Goal: Task Accomplishment & Management: Use online tool/utility

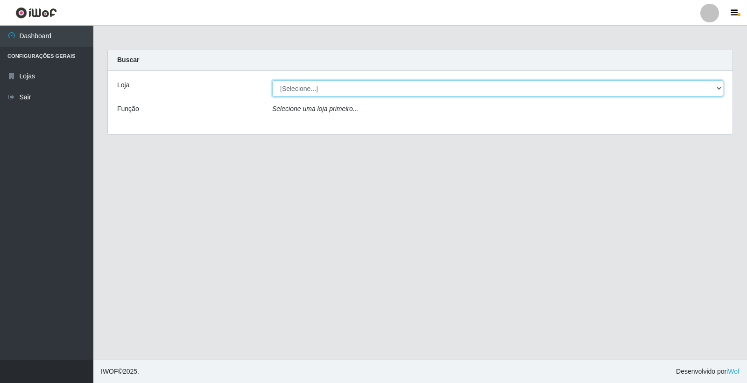
click at [544, 81] on select "[Selecione...] Casatudo BR" at bounding box center [497, 88] width 451 height 16
select select "197"
click at [272, 80] on select "[Selecione...] Casatudo BR" at bounding box center [497, 88] width 451 height 16
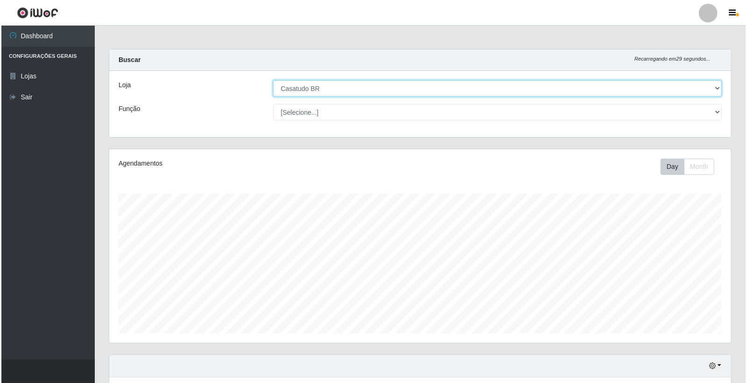
scroll to position [207, 0]
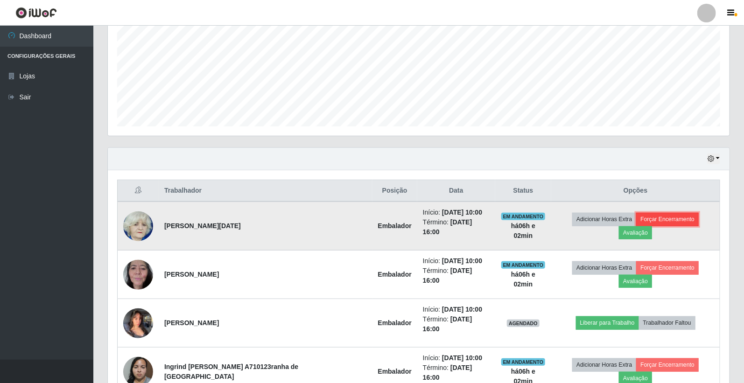
click at [636, 223] on button "Forçar Encerramento" at bounding box center [667, 219] width 63 height 13
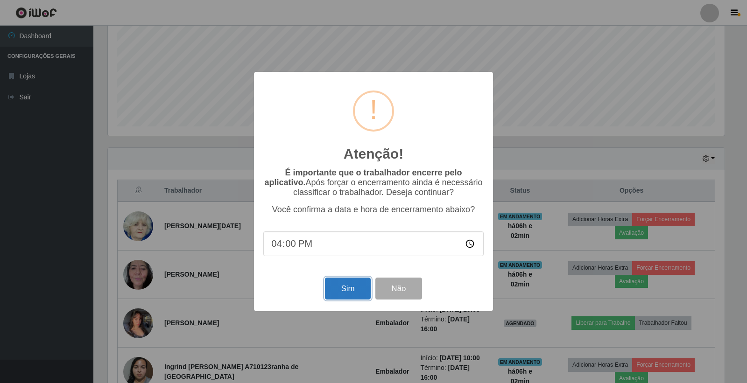
click at [362, 296] on button "Sim" at bounding box center [347, 289] width 45 height 22
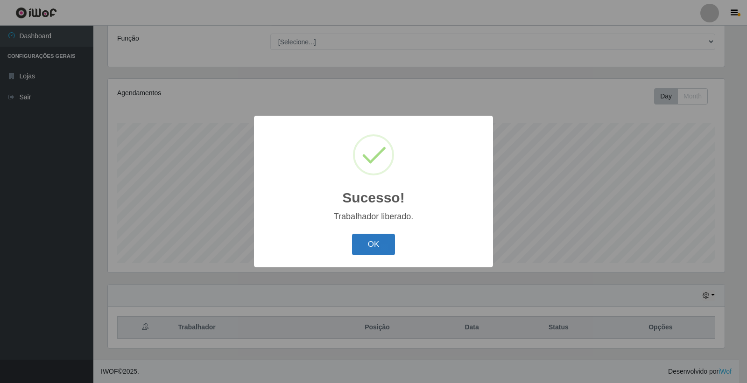
click at [369, 247] on button "OK" at bounding box center [373, 245] width 43 height 22
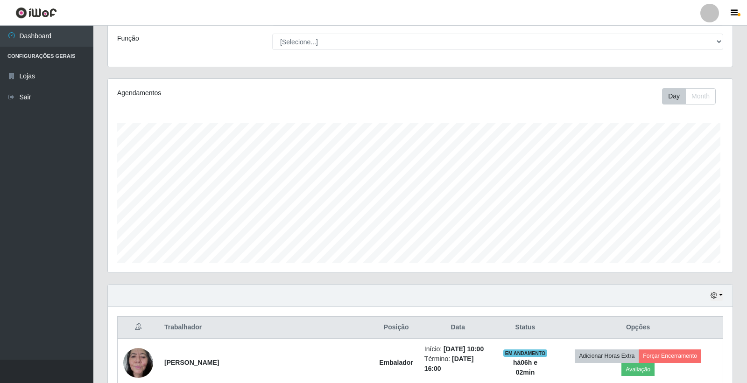
scroll to position [193, 622]
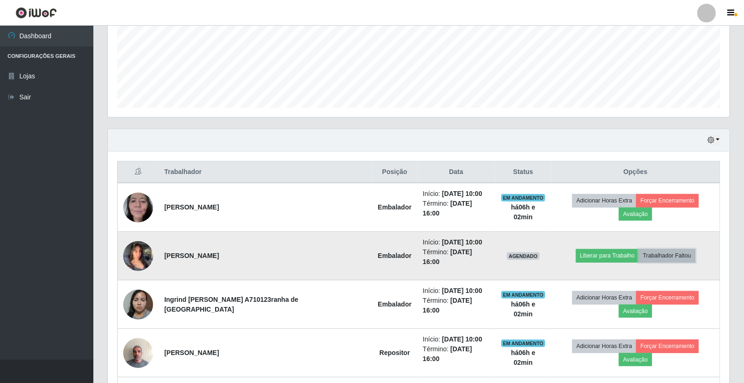
click at [673, 249] on button "Trabalhador Faltou" at bounding box center [667, 255] width 56 height 13
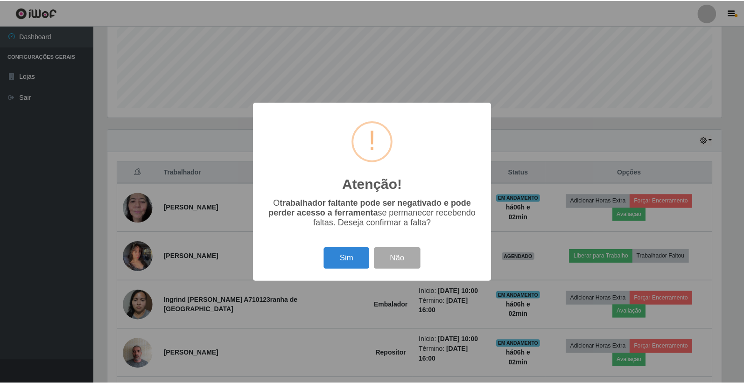
scroll to position [193, 616]
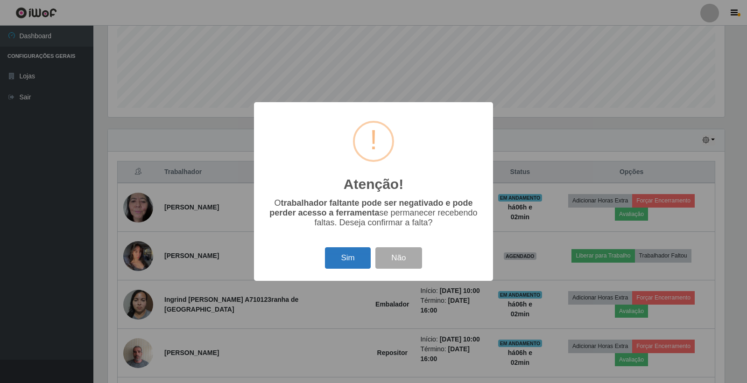
click at [332, 262] on button "Sim" at bounding box center [347, 258] width 45 height 22
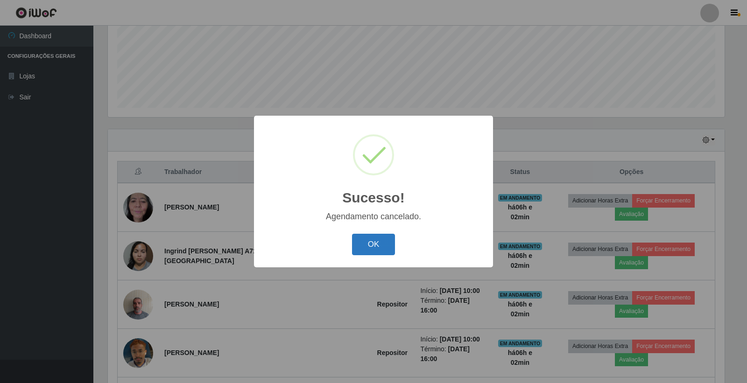
click at [369, 248] on button "OK" at bounding box center [373, 245] width 43 height 22
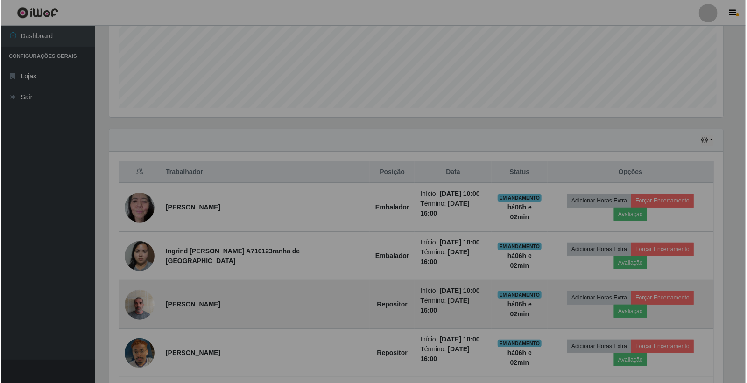
scroll to position [193, 622]
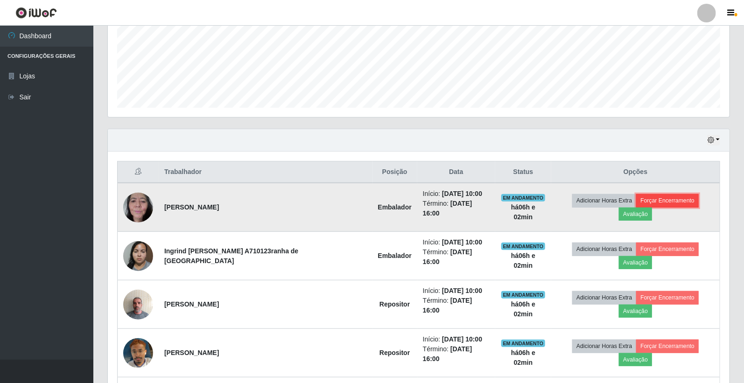
click at [636, 207] on button "Forçar Encerramento" at bounding box center [667, 200] width 63 height 13
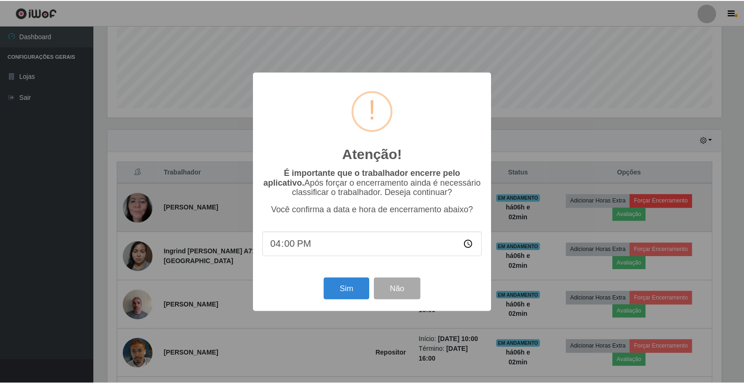
scroll to position [193, 616]
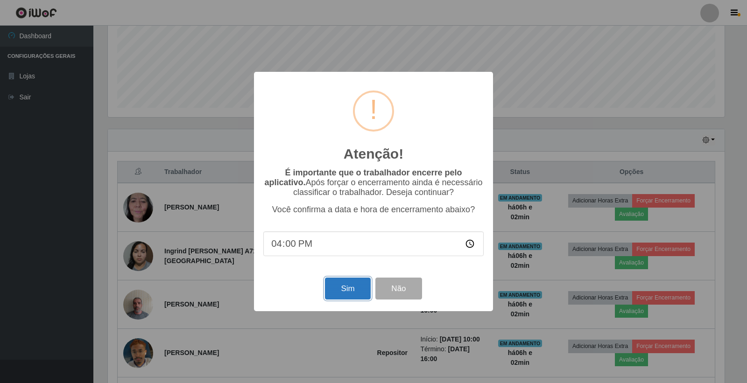
click at [332, 291] on button "Sim" at bounding box center [347, 289] width 45 height 22
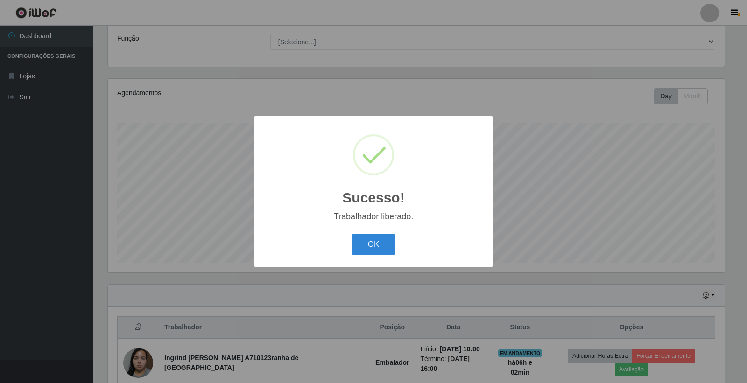
click at [375, 231] on div "Sucesso! × Trabalhador liberado. OK Cancel" at bounding box center [373, 191] width 239 height 151
click at [385, 244] on button "OK" at bounding box center [373, 245] width 43 height 22
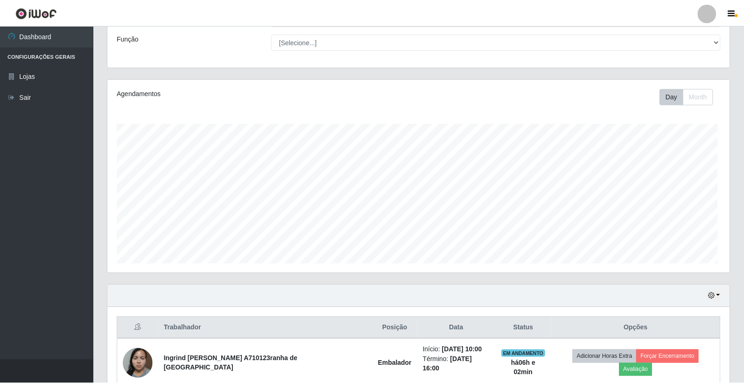
scroll to position [0, 0]
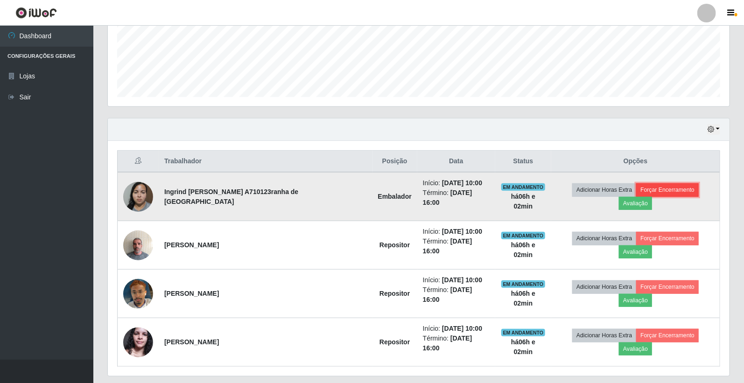
click at [636, 194] on button "Forçar Encerramento" at bounding box center [667, 189] width 63 height 13
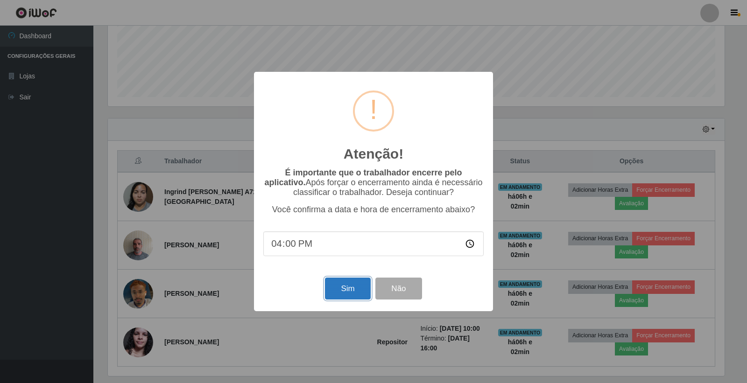
click at [338, 298] on button "Sim" at bounding box center [347, 289] width 45 height 22
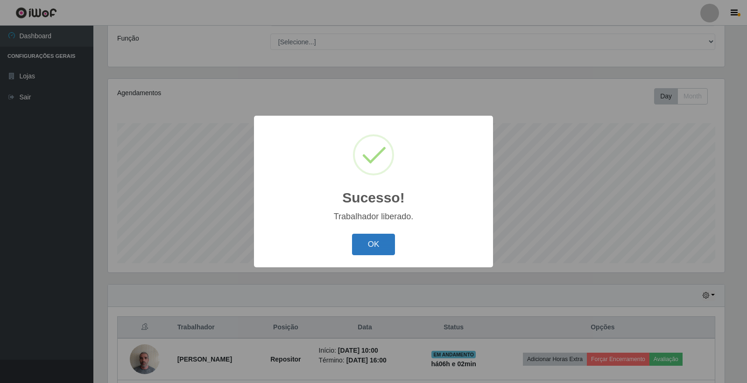
click at [354, 239] on button "OK" at bounding box center [373, 245] width 43 height 22
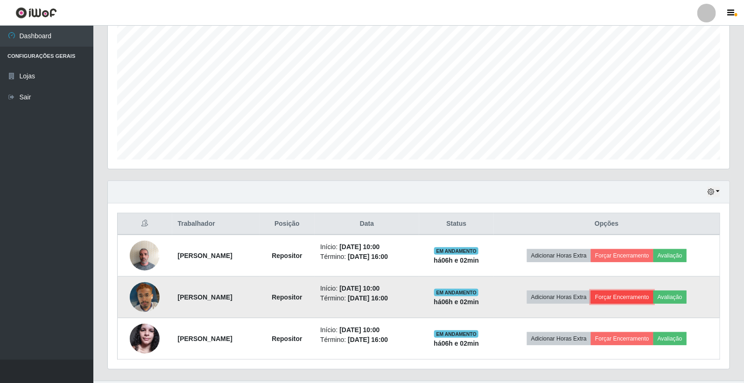
click at [624, 298] on button "Forçar Encerramento" at bounding box center [622, 297] width 63 height 13
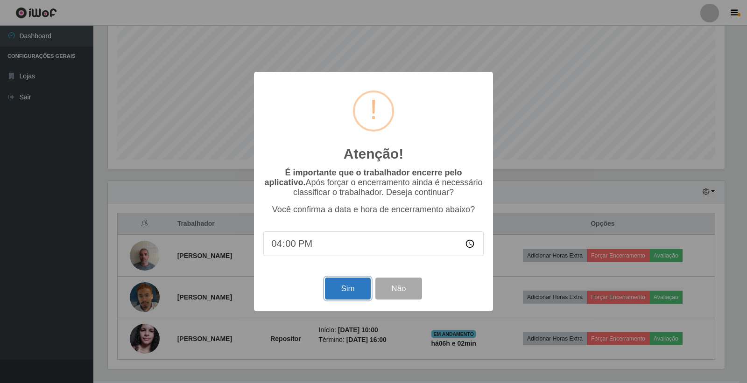
click at [344, 295] on button "Sim" at bounding box center [347, 289] width 45 height 22
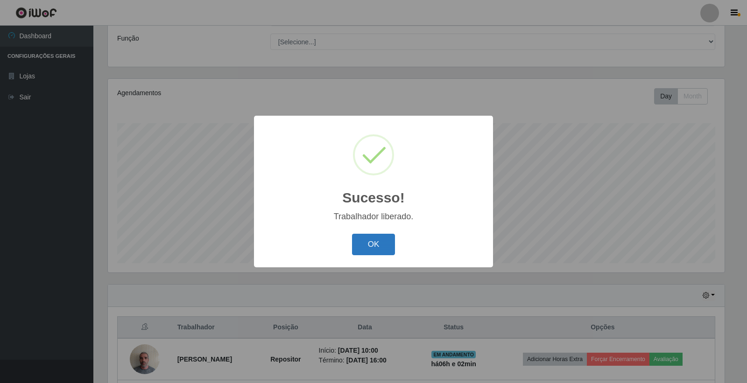
click at [385, 236] on button "OK" at bounding box center [373, 245] width 43 height 22
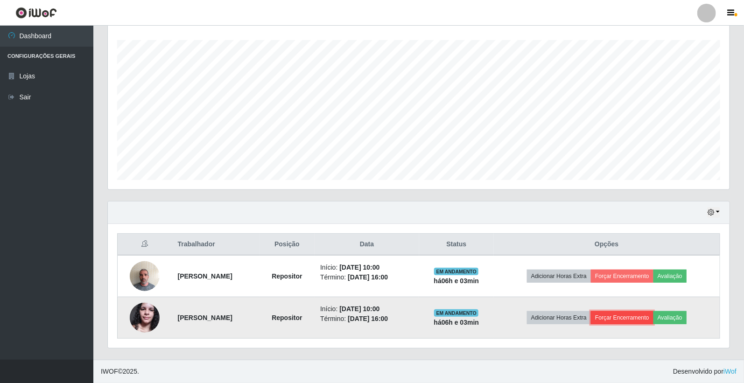
click at [617, 321] on button "Forçar Encerramento" at bounding box center [622, 317] width 63 height 13
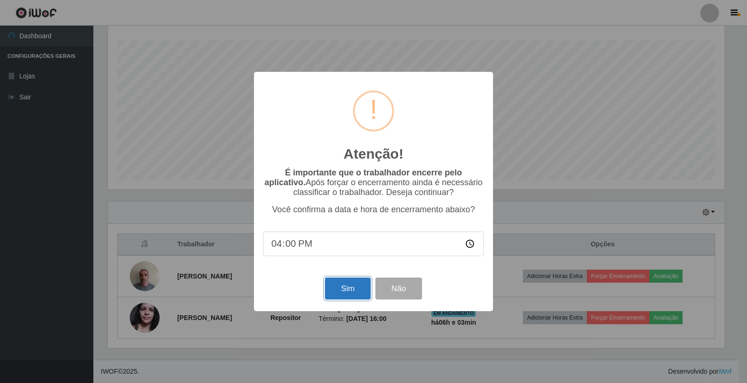
click at [348, 286] on button "Sim" at bounding box center [347, 289] width 45 height 22
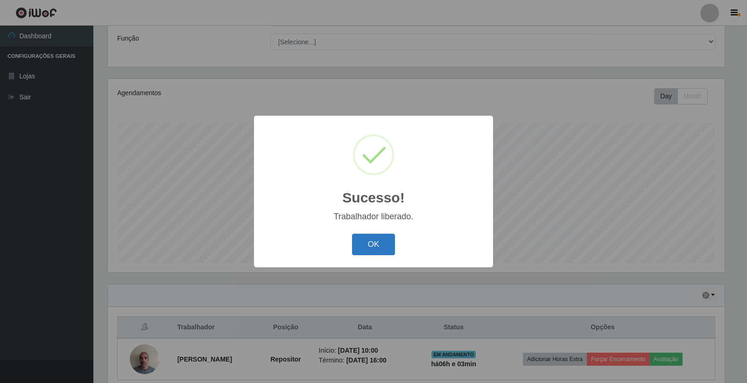
drag, startPoint x: 364, startPoint y: 241, endPoint x: 361, endPoint y: 248, distance: 7.5
click at [364, 241] on button "OK" at bounding box center [373, 245] width 43 height 22
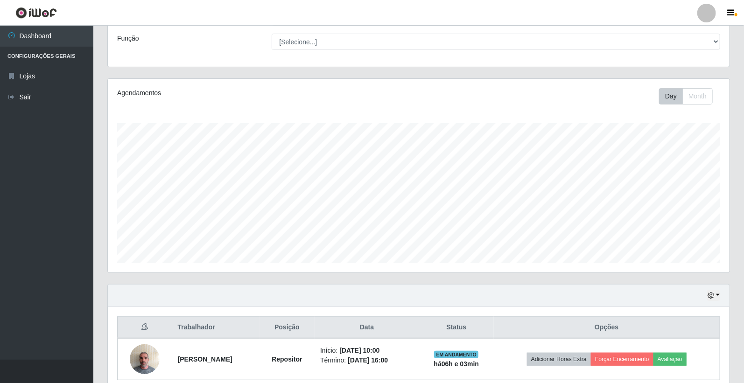
scroll to position [112, 0]
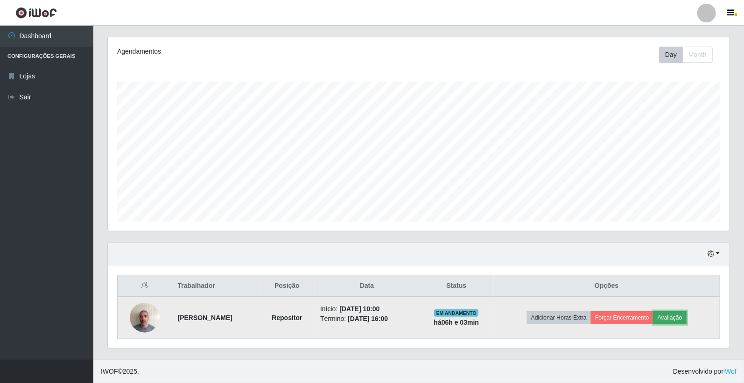
click at [687, 314] on button "Avaliação" at bounding box center [670, 317] width 33 height 13
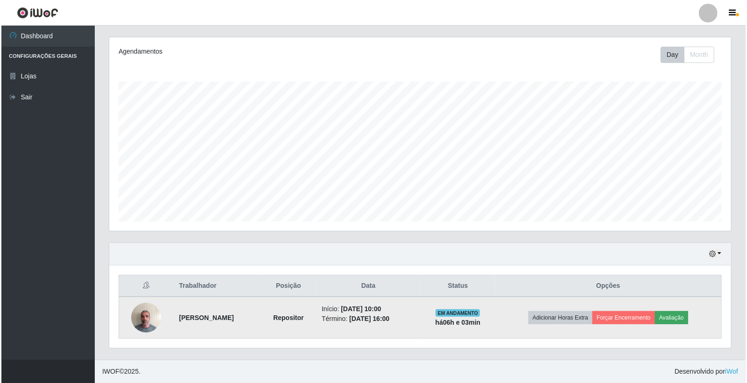
scroll to position [193, 616]
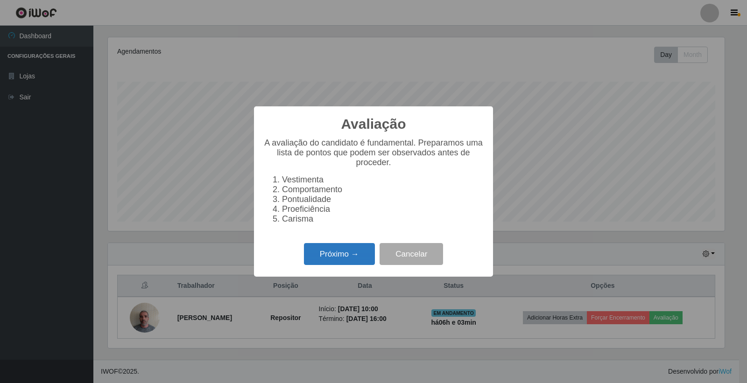
click at [331, 258] on button "Próximo →" at bounding box center [339, 254] width 71 height 22
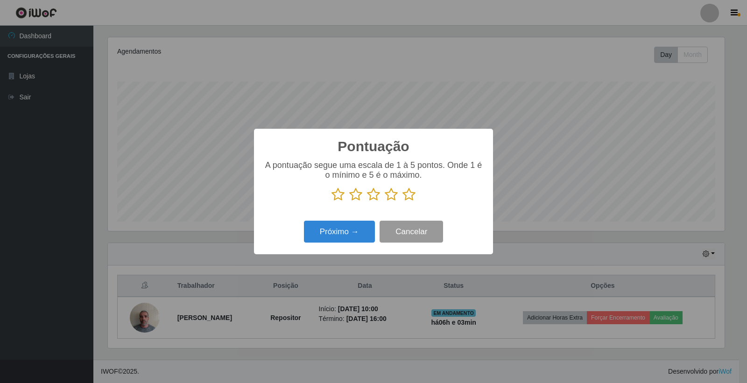
scroll to position [466601, 466178]
click at [415, 189] on icon at bounding box center [408, 195] width 13 height 14
click at [402, 202] on input "radio" at bounding box center [402, 202] width 0 height 0
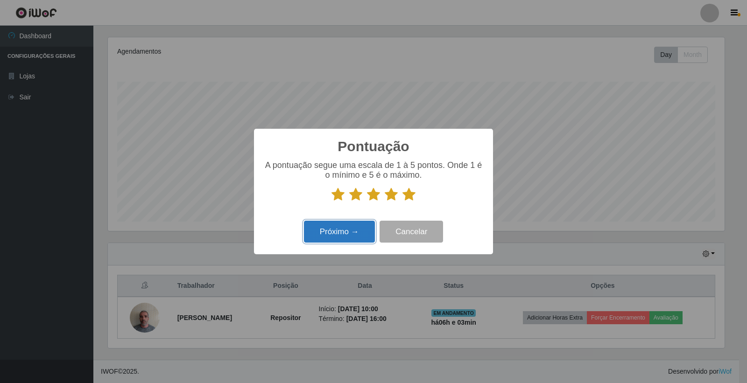
drag, startPoint x: 343, startPoint y: 239, endPoint x: 348, endPoint y: 240, distance: 5.6
click at [348, 240] on button "Próximo →" at bounding box center [339, 232] width 71 height 22
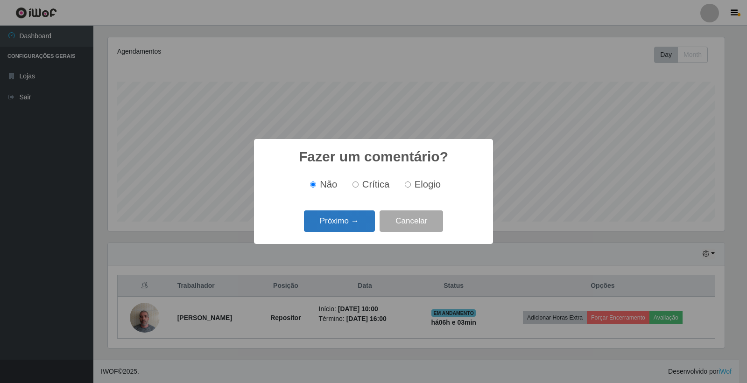
click at [332, 230] on button "Próximo →" at bounding box center [339, 222] width 71 height 22
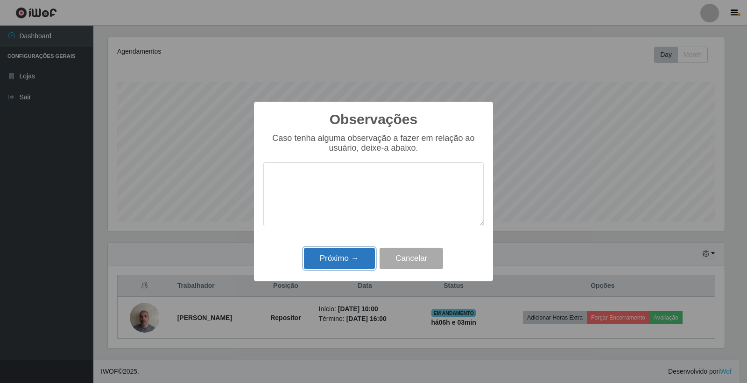
click at [356, 253] on button "Próximo →" at bounding box center [339, 259] width 71 height 22
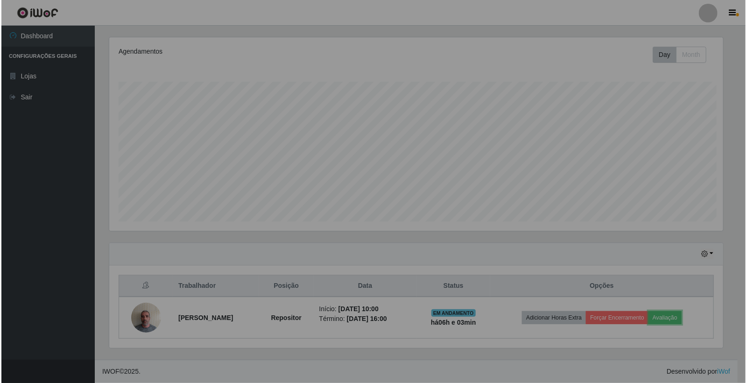
scroll to position [193, 622]
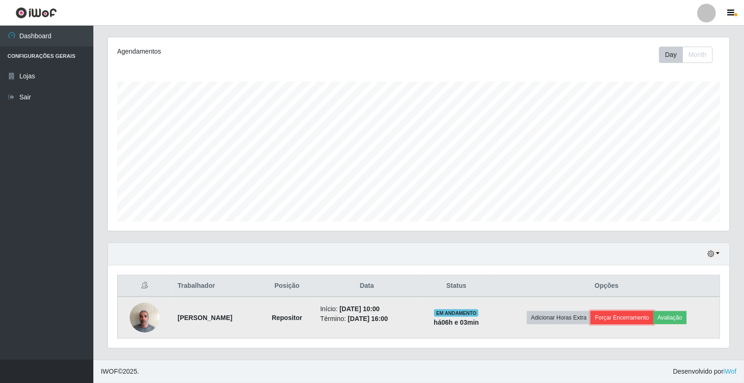
click at [631, 317] on button "Forçar Encerramento" at bounding box center [622, 317] width 63 height 13
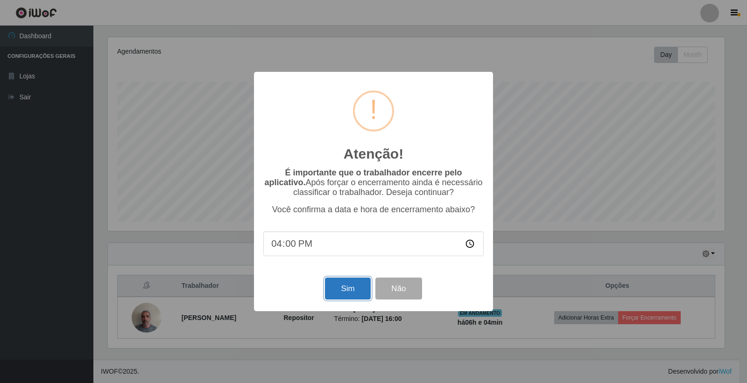
click at [348, 285] on button "Sim" at bounding box center [347, 289] width 45 height 22
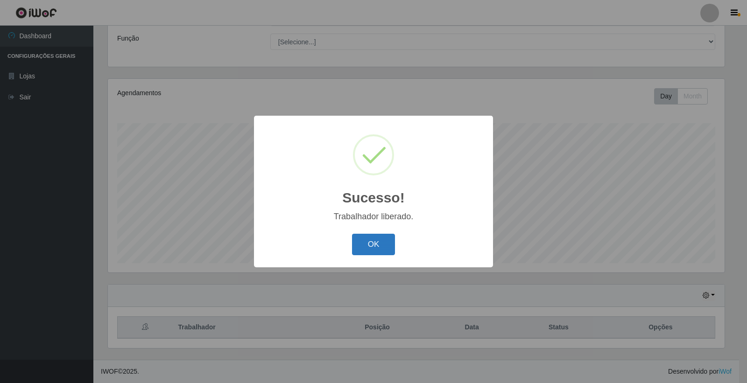
click at [368, 247] on button "OK" at bounding box center [373, 245] width 43 height 22
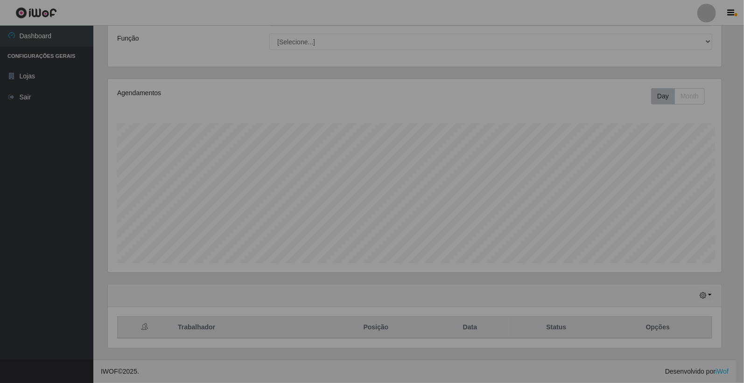
scroll to position [193, 622]
